Goal: Use online tool/utility: Use online tool/utility

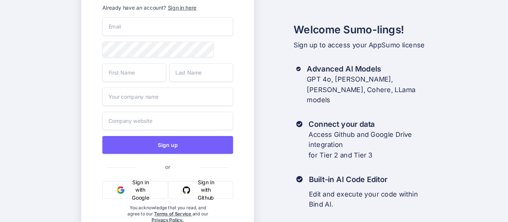
click at [175, 31] on input "email" at bounding box center [167, 26] width 131 height 18
type input "[EMAIL_ADDRESS][DOMAIN_NAME]"
click at [130, 75] on input "text" at bounding box center [134, 72] width 64 height 18
type input "Mohamed"
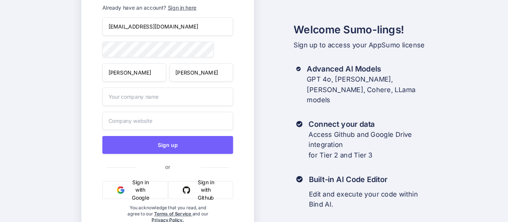
type input "Adam"
type input "J"
type input "Jadora Investments"
click at [153, 127] on input "text" at bounding box center [167, 121] width 131 height 18
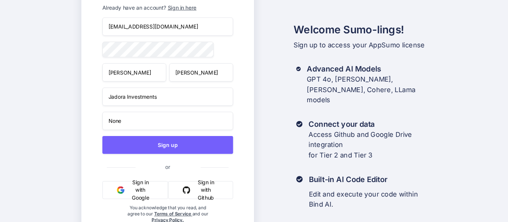
type input "None"
click at [138, 191] on button "Sign in with Google" at bounding box center [135, 190] width 66 height 18
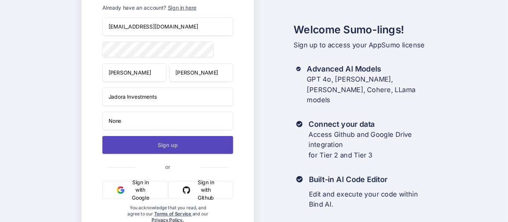
click at [178, 146] on button "Sign up" at bounding box center [167, 145] width 131 height 18
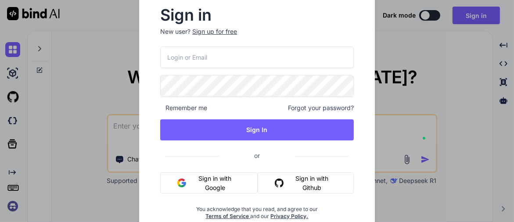
type textarea "x"
click at [234, 57] on input "email" at bounding box center [257, 58] width 194 height 22
type input "[EMAIL_ADDRESS][DOMAIN_NAME]"
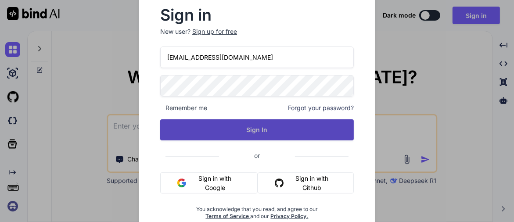
click at [259, 133] on button "Sign In" at bounding box center [257, 129] width 194 height 21
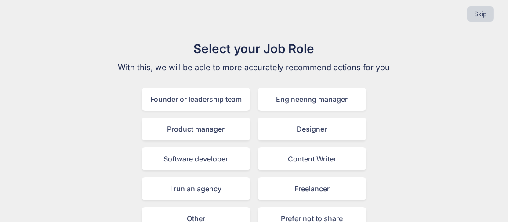
scroll to position [7, 0]
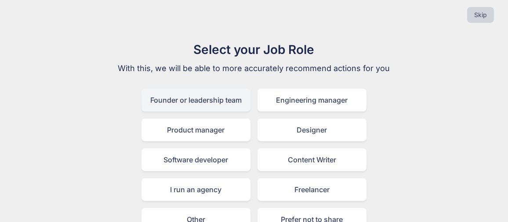
click at [190, 100] on div "Founder or leadership team" at bounding box center [195, 100] width 109 height 23
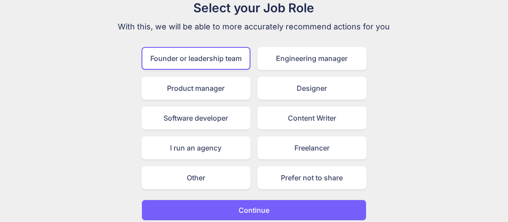
scroll to position [54, 0]
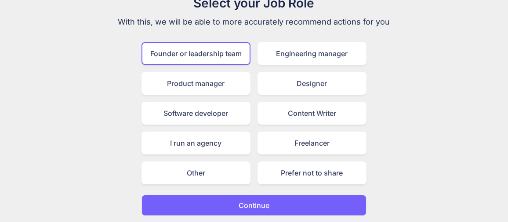
click at [318, 212] on button "Continue" at bounding box center [253, 205] width 225 height 21
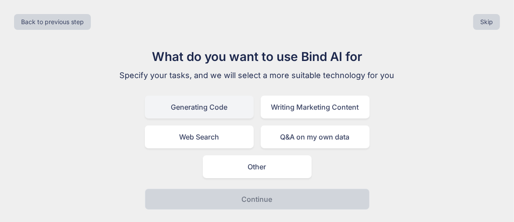
click at [218, 109] on div "Generating Code" at bounding box center [199, 107] width 109 height 23
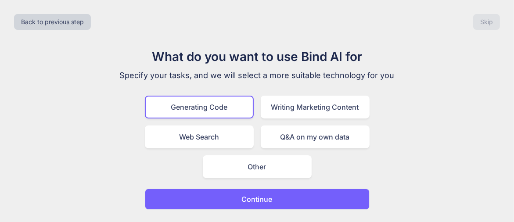
click at [282, 201] on button "Continue" at bounding box center [257, 199] width 225 height 21
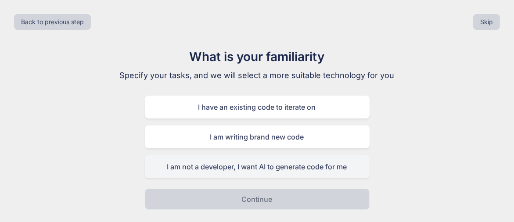
click at [215, 170] on div "I am not a developer, I want AI to generate code for me" at bounding box center [257, 166] width 225 height 23
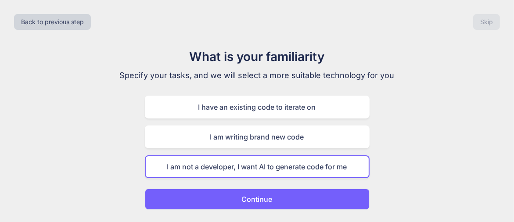
click at [297, 200] on button "Continue" at bounding box center [257, 199] width 225 height 21
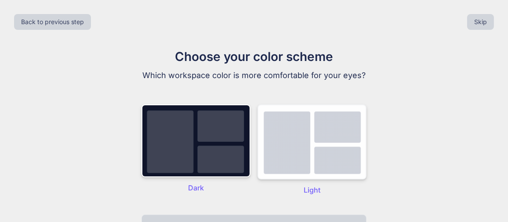
click at [296, 130] on img at bounding box center [311, 142] width 109 height 75
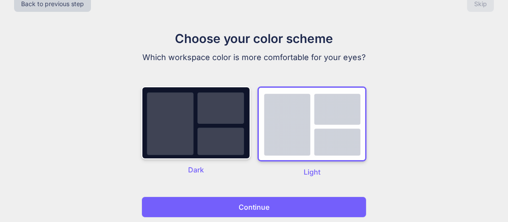
scroll to position [21, 0]
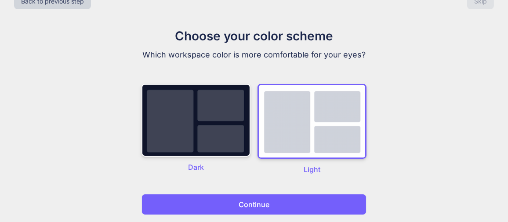
click at [295, 204] on button "Continue" at bounding box center [253, 204] width 225 height 21
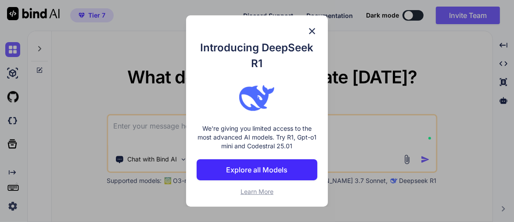
click at [276, 167] on p "Explore all Models" at bounding box center [256, 170] width 61 height 11
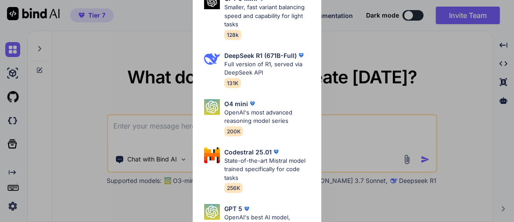
click at [375, 47] on div "All GPT 5 Mini Smaller, fast variant balancing speed and capability for light t…" at bounding box center [257, 111] width 514 height 222
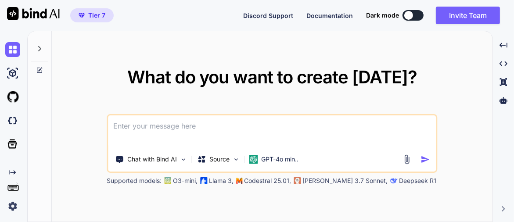
click at [207, 130] on textarea at bounding box center [272, 131] width 328 height 32
type textarea "x"
type textarea "P"
type textarea "x"
type textarea "Pl"
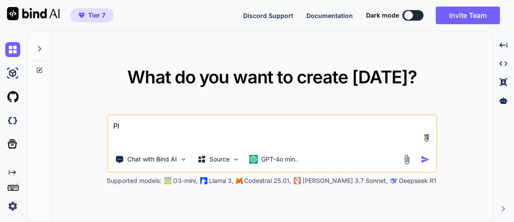
type textarea "x"
type textarea "Ple"
type textarea "x"
type textarea "Plea"
type textarea "x"
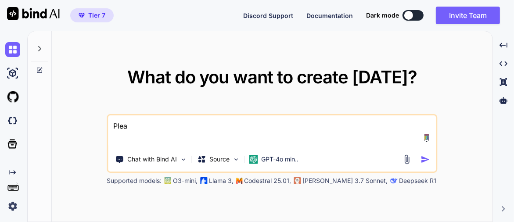
type textarea "Pleas"
type textarea "x"
type textarea "Please"
type textarea "x"
type textarea "Please"
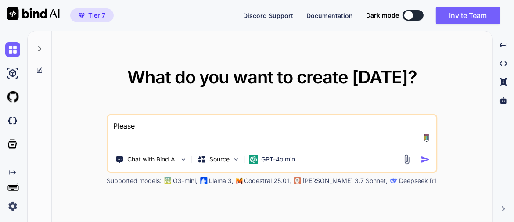
type textarea "x"
type textarea "Please c"
type textarea "x"
type textarea "Please cr"
type textarea "x"
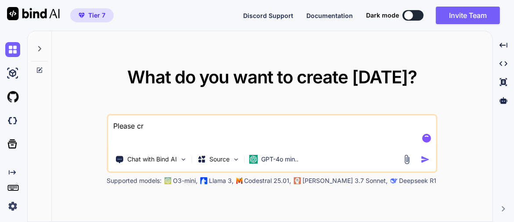
type textarea "Please cre"
type textarea "x"
type textarea "Please crea"
type textarea "x"
type textarea "Please creat"
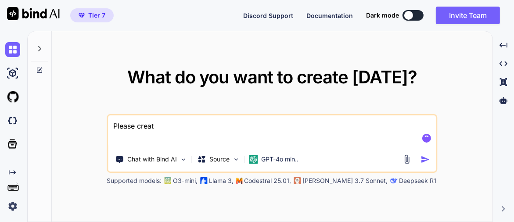
type textarea "x"
type textarea "Please create"
type textarea "x"
type textarea "Please create"
type textarea "x"
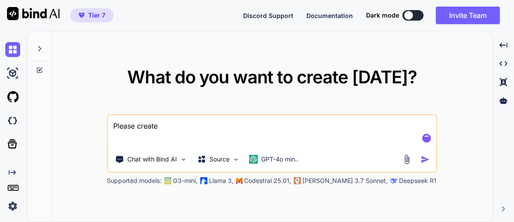
type textarea "Please create a"
type textarea "x"
type textarea "Please create a"
type textarea "x"
type textarea "Please create a w"
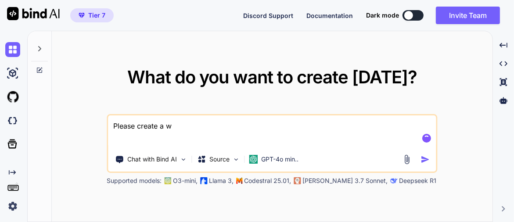
type textarea "x"
type textarea "Please create a we"
type textarea "x"
type textarea "Please create a web"
type textarea "x"
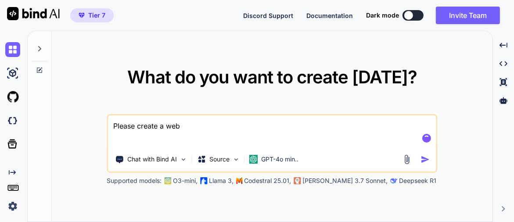
type textarea "Please create a webs"
type textarea "x"
type textarea "Please create a websi"
type textarea "x"
type textarea "Please create a websit"
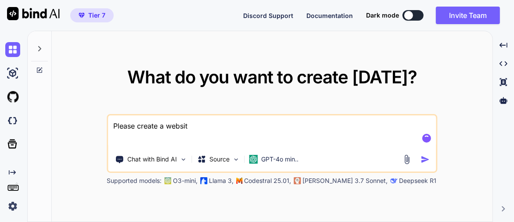
type textarea "x"
type textarea "Please create a website"
type textarea "x"
type textarea "Please create a website"
type textarea "x"
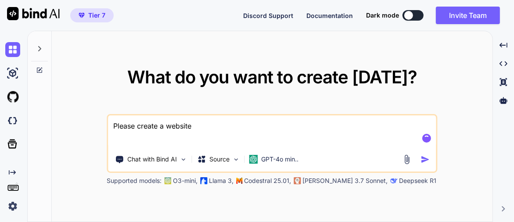
type textarea "Please create a website f"
type textarea "x"
type textarea "Please create a website fo"
type textarea "x"
type textarea "Please create a website for"
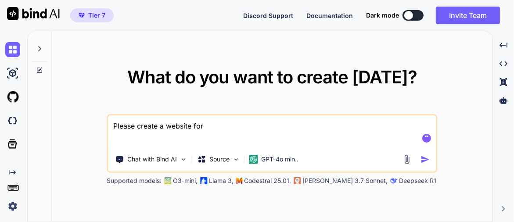
type textarea "x"
type textarea "Please create a website for"
type textarea "x"
type textarea "Please create a website for H"
type textarea "x"
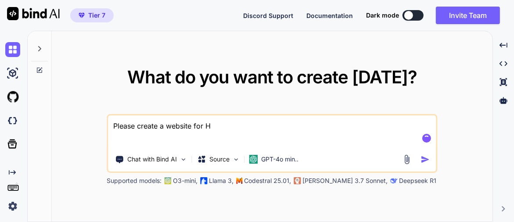
type textarea "Please create a website for HU"
type textarea "x"
type textarea "Please create a website for HUR"
type textarea "x"
type textarea "Please create a website for HURA"
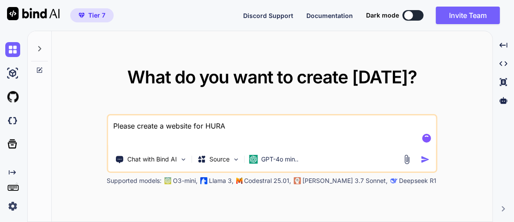
type textarea "x"
type textarea "Please create a website for HURA"
type textarea "x"
type textarea "Please create a website for HURA w"
type textarea "x"
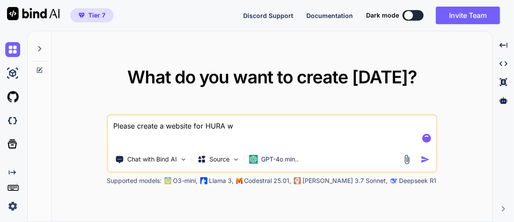
type textarea "Please create a website for [PERSON_NAME]"
type textarea "x"
type textarea "Please create a website for HURA whi"
type textarea "x"
type textarea "Please create a website for HURA whic"
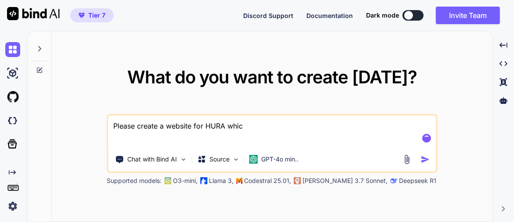
type textarea "x"
type textarea "Please create a website for HURA which"
type textarea "x"
type textarea "Please create a website for HURA which"
type textarea "x"
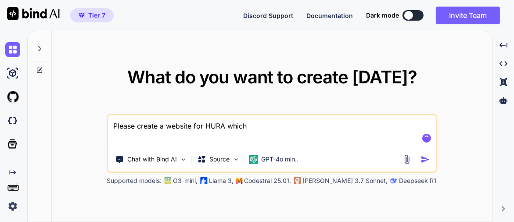
type textarea "Please create a website for HURA which s"
type textarea "x"
type textarea "Please create a website for HURA which st"
type textarea "x"
type textarea "Please create a website for HURA which sta"
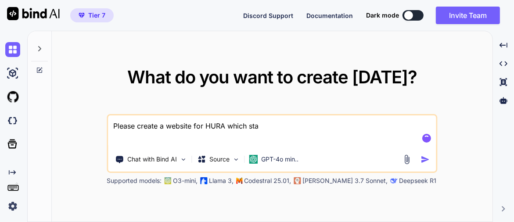
type textarea "x"
type textarea "Please create a website for HURA which [PERSON_NAME]"
type textarea "x"
type textarea "Please create a website for HURA which stand"
type textarea "x"
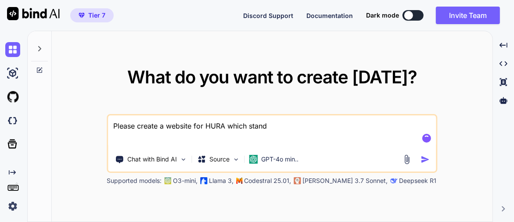
type textarea "Please create a website for HURA which stands"
type textarea "x"
type textarea "Please create a website for HURA which stands"
type textarea "x"
type textarea "Please create a website for HURA which stands f"
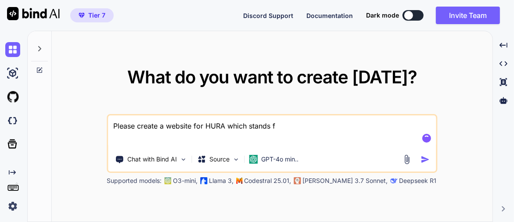
type textarea "x"
type textarea "Please create a website for HURA which stands fo"
type textarea "x"
type textarea "Please create a website for HURA which stands for"
type textarea "x"
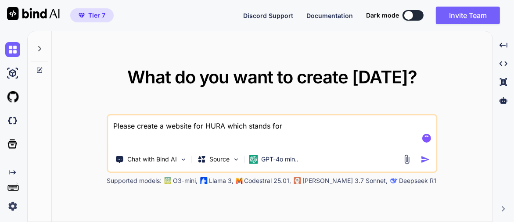
type textarea "Please create a website for HURA which stands for"
type textarea "x"
type textarea "Please create a website for HURA which stands for t"
type textarea "x"
type textarea "Please create a website for HURA which stands for th"
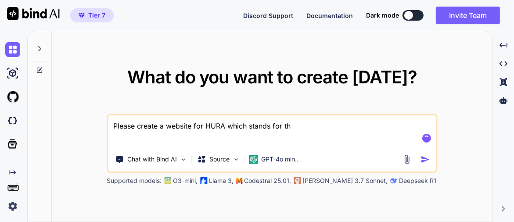
type textarea "x"
type textarea "Please create a website for HURA which stands for the"
type textarea "x"
type textarea "Please create a website for HURA which stands for the"
type textarea "x"
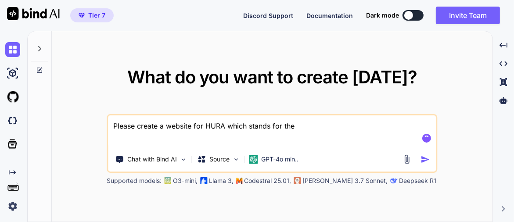
type textarea "Please create a website for HURA which stands for the H"
type textarea "x"
type textarea "Please create a website for HURA which stands for the Ha"
type textarea "x"
type textarea "Please create a website for HURA which stands for the Haj"
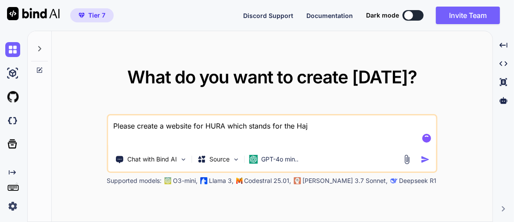
type textarea "x"
type textarea "Please create a website for HURA which stands for the [DEMOGRAPHIC_DATA]"
type textarea "x"
type textarea "Please create a website for HURA which stands for the [DEMOGRAPHIC_DATA]"
type textarea "x"
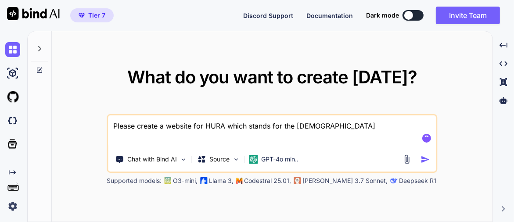
type textarea "Please create a website for HURA which stands for the [DEMOGRAPHIC_DATA] a"
type textarea "x"
type textarea "Please create a website for HURA which stands for the [DEMOGRAPHIC_DATA] an"
type textarea "x"
type textarea "Please create a website for HURA which stands for the [DEMOGRAPHIC_DATA] and"
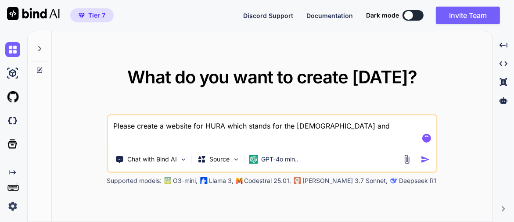
type textarea "x"
type textarea "Please create a website for HURA which stands for the [DEMOGRAPHIC_DATA] and"
type textarea "x"
type textarea "Please create a website for HURA which stands for the [DEMOGRAPHIC_DATA] and U"
type textarea "x"
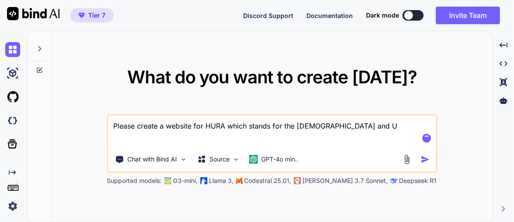
type textarea "Please create a website for HURA which stands for the [DEMOGRAPHIC_DATA] and Um"
type textarea "x"
type textarea "Please create a website for HURA which stands for the [DEMOGRAPHIC_DATA] and Umr"
type textarea "x"
type textarea "Please create a website for HURA which stands for the [DEMOGRAPHIC_DATA] and Um…"
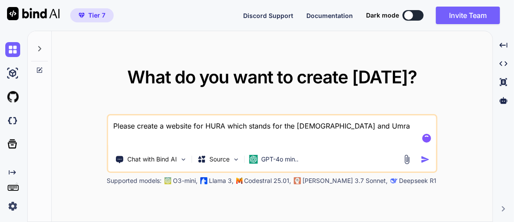
type textarea "x"
type textarea "Please create a website for HURA which stands for the [DEMOGRAPHIC_DATA] and Um…"
type textarea "x"
type textarea "Please create a website for HURA which stands for the [DEMOGRAPHIC_DATA] and Um…"
type textarea "x"
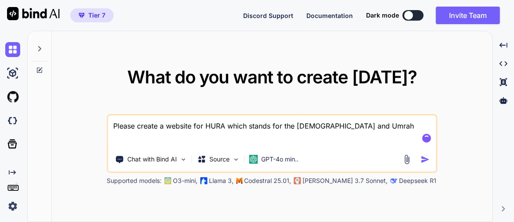
type textarea "Please create a website for HURA which stands for the [DEMOGRAPHIC_DATA] and Um…"
type textarea "x"
type textarea "Please create a website for HURA which stands for the [DEMOGRAPHIC_DATA] and Um…"
type textarea "x"
type textarea "Please create a website for HURA which stands for the [DEMOGRAPHIC_DATA] and Um…"
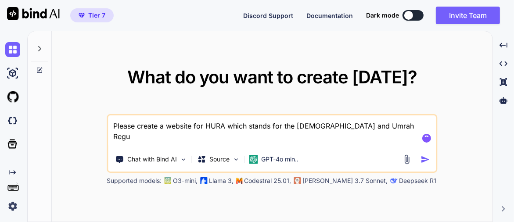
type textarea "x"
type textarea "Please create a website for HURA which stands for the [DEMOGRAPHIC_DATA] and Um…"
type textarea "x"
type textarea "Please create a website for HURA which stands for the [DEMOGRAPHIC_DATA] and Um…"
type textarea "x"
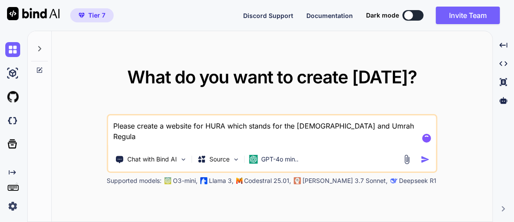
type textarea "Please create a website for HURA which stands for the [DEMOGRAPHIC_DATA] and Um…"
type textarea "x"
type textarea "Please create a website for HURA which stands for the [DEMOGRAPHIC_DATA] and Um…"
type textarea "x"
type textarea "Please create a website for HURA which stands for the [DEMOGRAPHIC_DATA] and Um…"
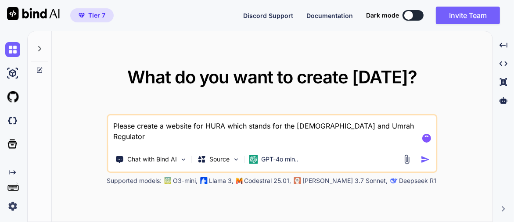
type textarea "x"
type textarea "Please create a website for HURA which stands for the [DEMOGRAPHIC_DATA] and Um…"
type textarea "x"
type textarea "Please create a website for HURA which stands for the [DEMOGRAPHIC_DATA] and Um…"
type textarea "x"
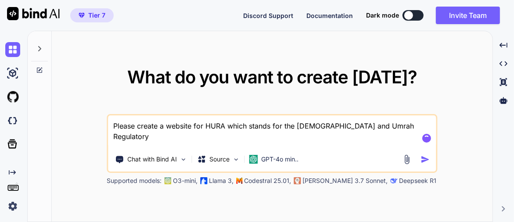
type textarea "Please create a website for HURA which stands for the [DEMOGRAPHIC_DATA] and Um…"
type textarea "x"
type textarea "Please create a website for HURA which stands for the [DEMOGRAPHIC_DATA] and Um…"
type textarea "x"
type textarea "Please create a website for HURA which stands for the [DEMOGRAPHIC_DATA] and Um…"
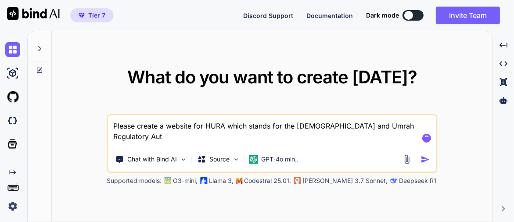
type textarea "x"
type textarea "Please create a website for HURA which stands for the [DEMOGRAPHIC_DATA] and Um…"
type textarea "x"
type textarea "Please create a website for HURA which stands for the [DEMOGRAPHIC_DATA] and Um…"
type textarea "x"
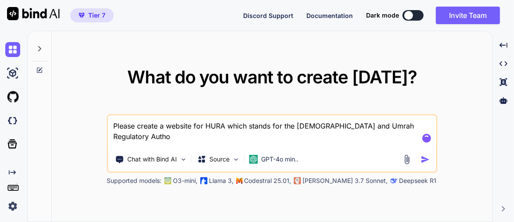
type textarea "Please create a website for HURA which stands for the [DEMOGRAPHIC_DATA] and Um…"
type textarea "x"
type textarea "Please create a website for HURA which stands for the [DEMOGRAPHIC_DATA] and Um…"
type textarea "x"
type textarea "Please create a website for HURA which stands for the [DEMOGRAPHIC_DATA] and Um…"
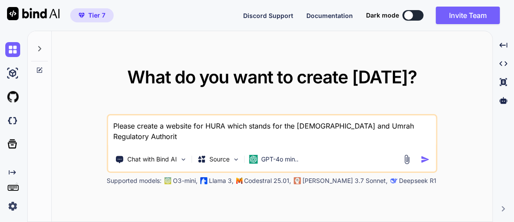
type textarea "x"
type textarea "Please create a website for HURA which stands for the [DEMOGRAPHIC_DATA] and Um…"
type textarea "x"
type textarea "Please create a website for HURA which stands for the [DEMOGRAPHIC_DATA] and Um…"
type textarea "x"
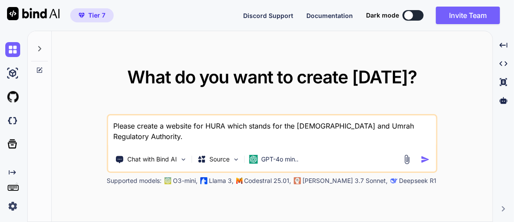
type textarea "Please create a website for HURA which stands for the [DEMOGRAPHIC_DATA] and Um…"
type textarea "x"
type textarea "Please create a website for HURA which stands for the [DEMOGRAPHIC_DATA] and Um…"
type textarea "x"
type textarea "Please create a website for HURA which stands for the [DEMOGRAPHIC_DATA] and Um…"
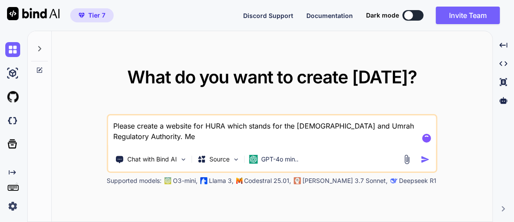
type textarea "x"
type textarea "Please create a website for HURA which stands for the [DEMOGRAPHIC_DATA] and Um…"
type textarea "x"
type textarea "Please create a website for HURA which stands for the [DEMOGRAPHIC_DATA] and Um…"
type textarea "x"
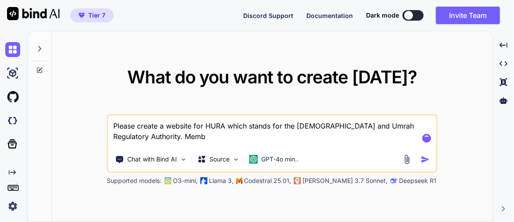
type textarea "Please create a website for HURA which stands for the [DEMOGRAPHIC_DATA] and Um…"
type textarea "x"
type textarea "Please create a website for HURA which stands for the [DEMOGRAPHIC_DATA] and Um…"
type textarea "x"
type textarea "Please create a website for HURA which stands for the [DEMOGRAPHIC_DATA] and Um…"
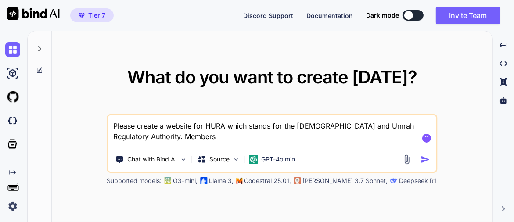
type textarea "x"
type textarea "Please create a website for HURA which stands for the [DEMOGRAPHIC_DATA] and Um…"
type textarea "x"
type textarea "Please create a website for HURA which stands for the [DEMOGRAPHIC_DATA] and Um…"
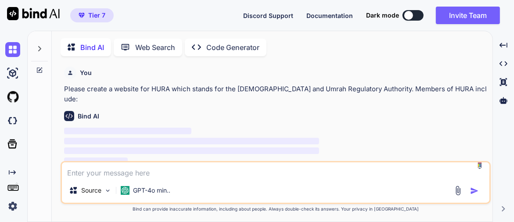
scroll to position [3, 0]
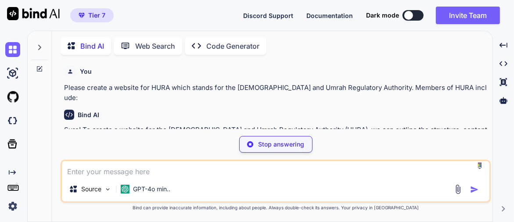
click at [285, 147] on p "Stop answering" at bounding box center [282, 144] width 46 height 9
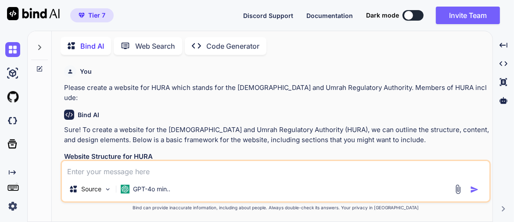
click at [174, 172] on textarea at bounding box center [276, 169] width 428 height 16
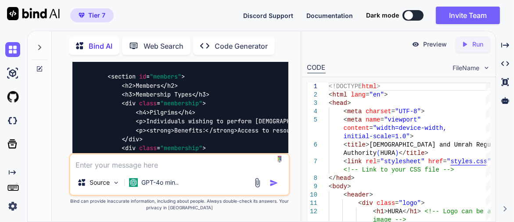
scroll to position [1989, 0]
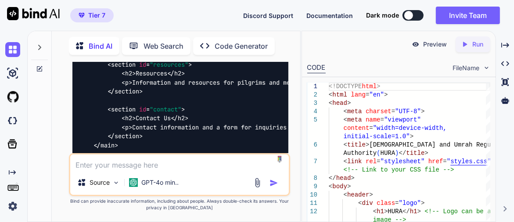
click at [482, 44] on p "Run" at bounding box center [477, 44] width 11 height 9
click at [441, 45] on p "Preview" at bounding box center [435, 44] width 24 height 9
